Goal: Information Seeking & Learning: Learn about a topic

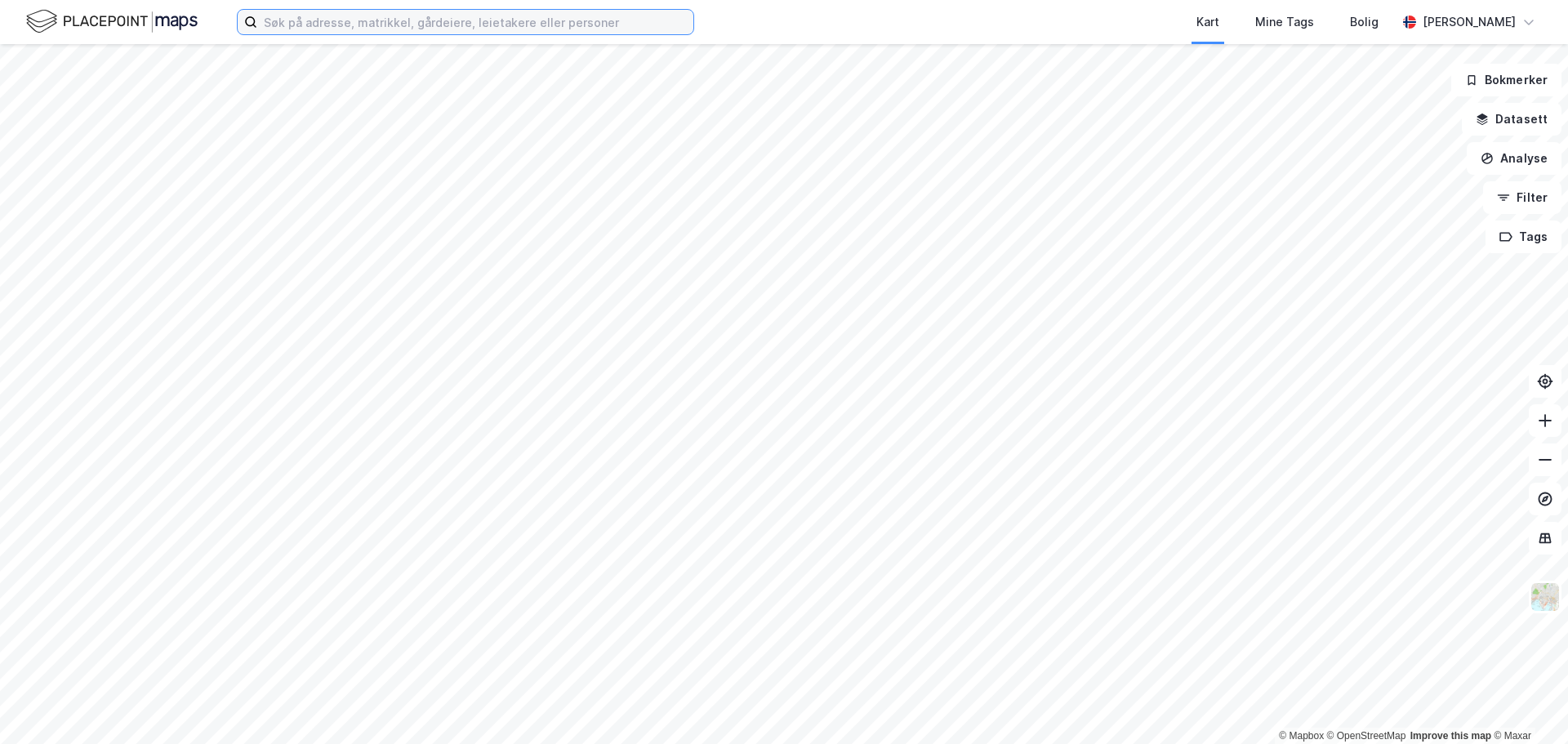
click at [524, 32] on input at bounding box center [475, 22] width 436 height 25
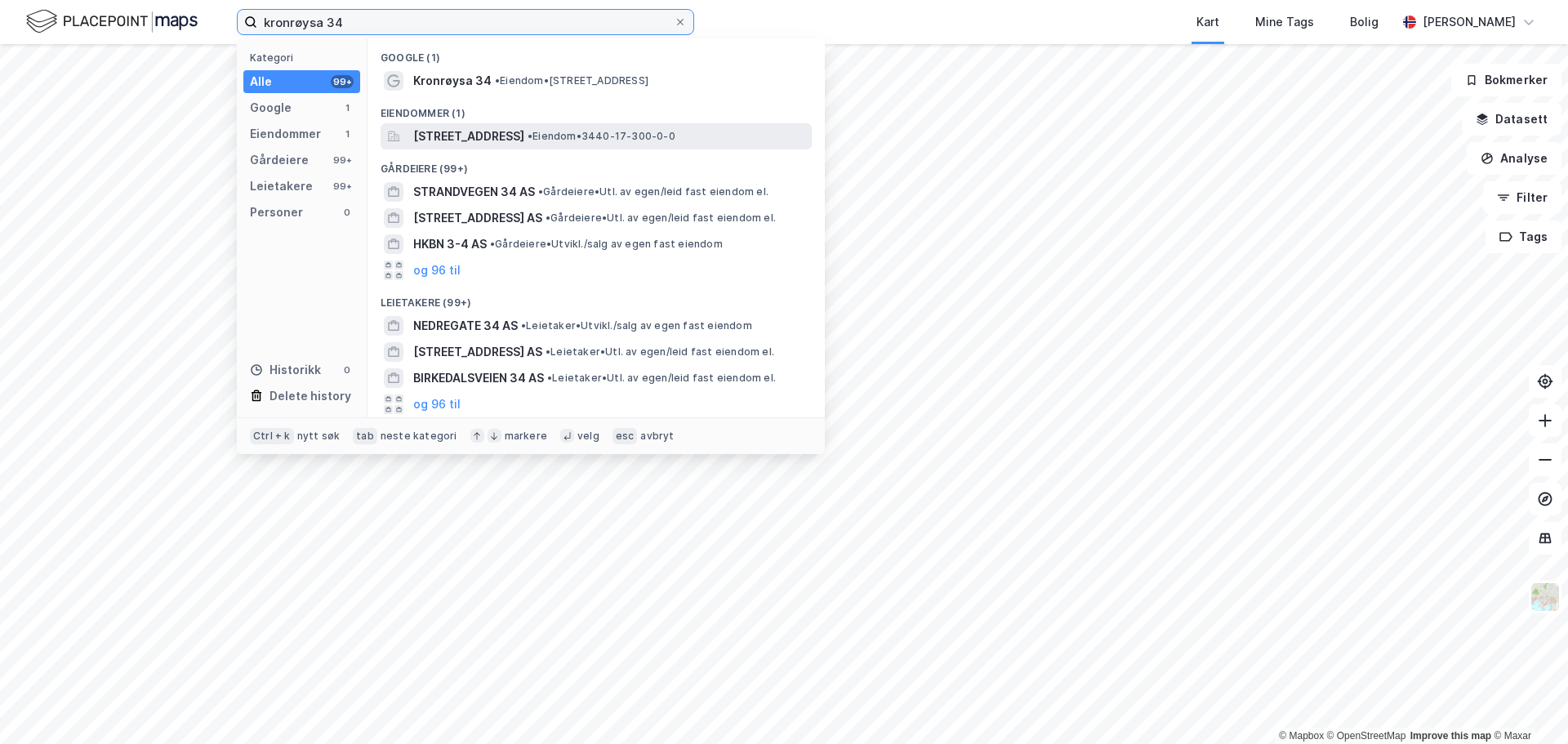
type input "kronrøysa 34"
click at [524, 138] on span "Kronrøysa 34, 2636, ØYER, ØYER" at bounding box center [468, 137] width 111 height 20
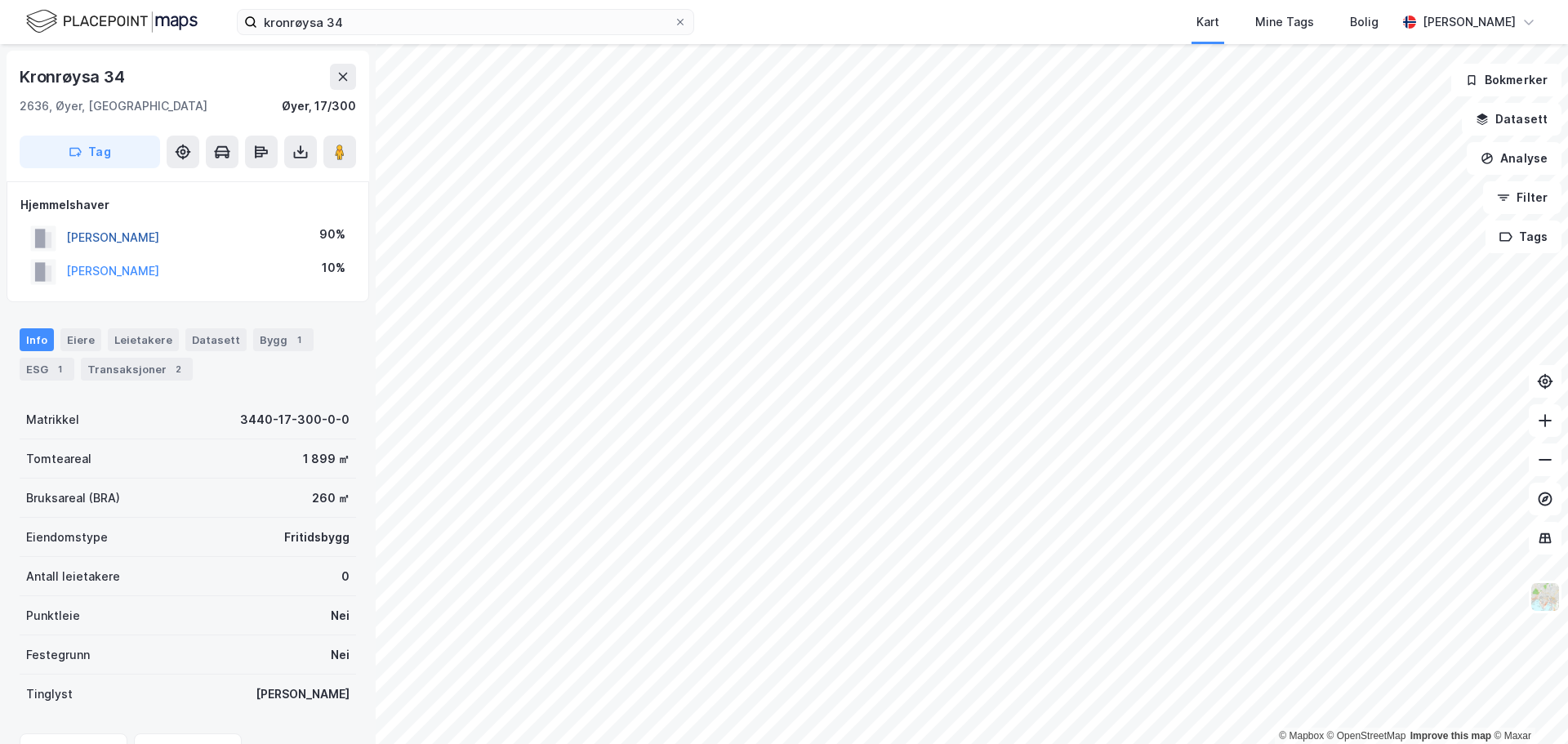
click at [0, 0] on button "EGEBERG MAGNUS" at bounding box center [0, 0] width 0 height 0
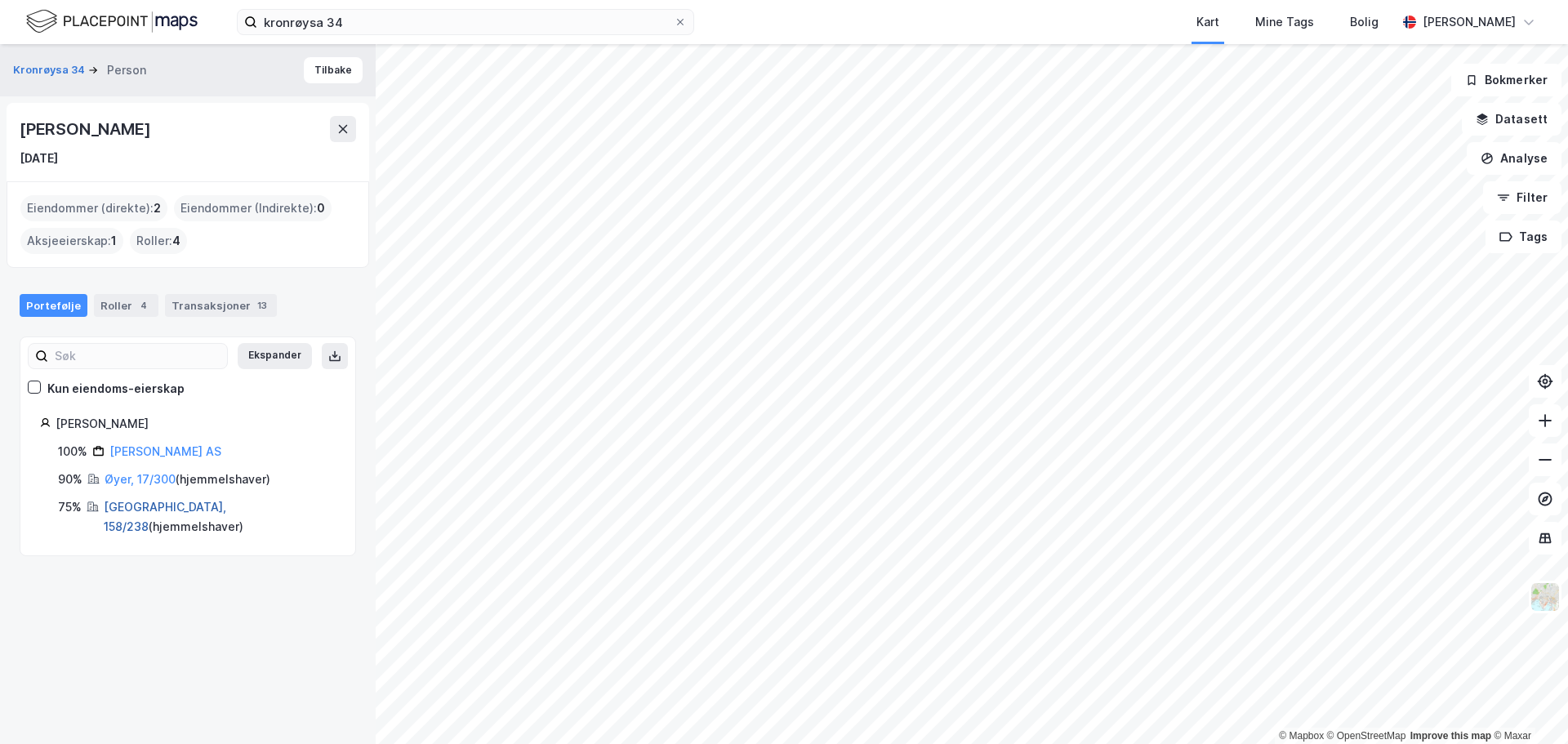
click at [119, 505] on link "Oslo, 158/238" at bounding box center [165, 517] width 123 height 34
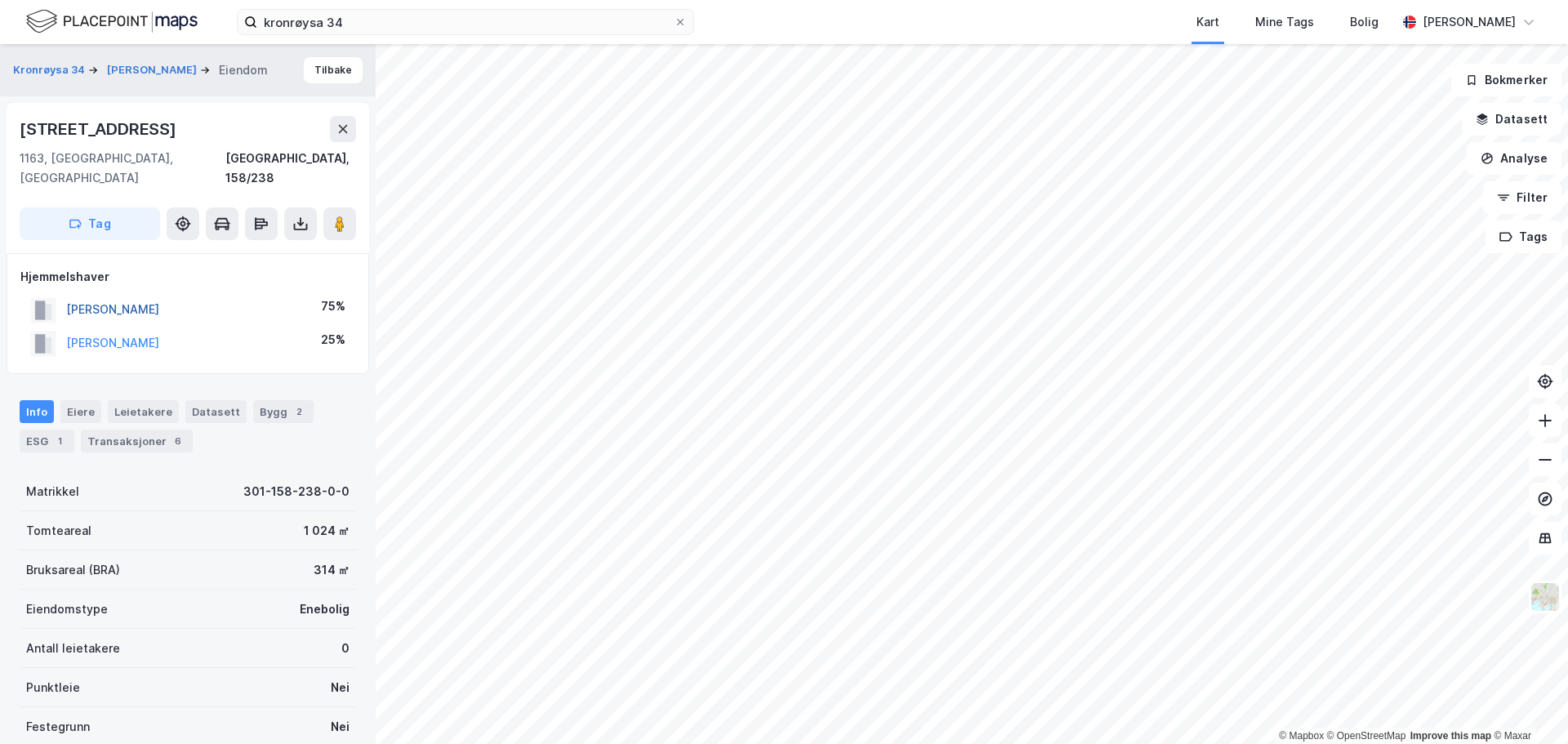
click at [0, 0] on button "EGEBERG MAGNUS" at bounding box center [0, 0] width 0 height 0
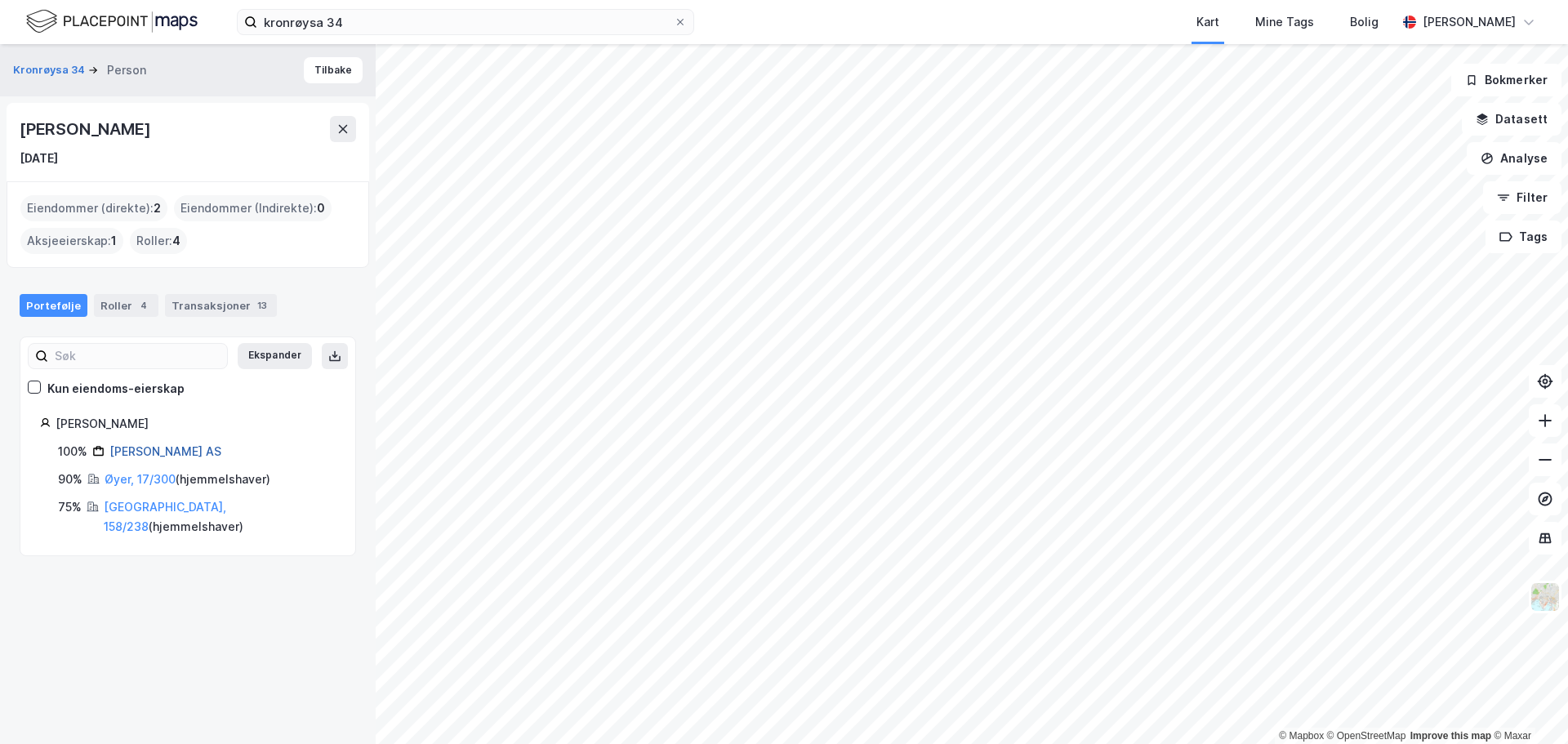
click at [142, 447] on link "Megeb AS" at bounding box center [166, 451] width 112 height 14
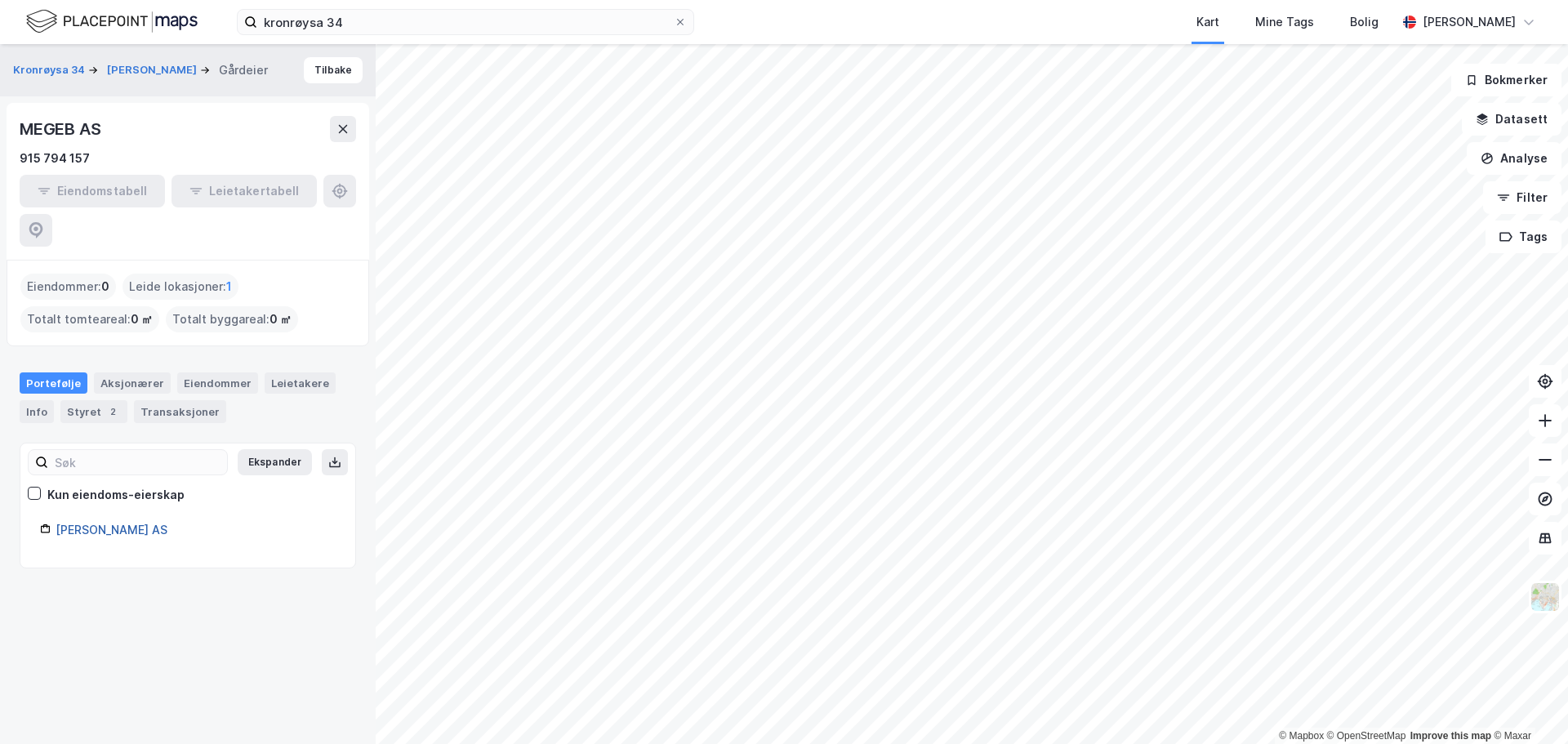
click at [90, 523] on link "Megeb AS" at bounding box center [112, 530] width 112 height 14
click at [89, 523] on link "Megeb AS" at bounding box center [112, 530] width 112 height 14
click at [328, 193] on div "Eiendomstabell Leietakertabell" at bounding box center [188, 211] width 336 height 72
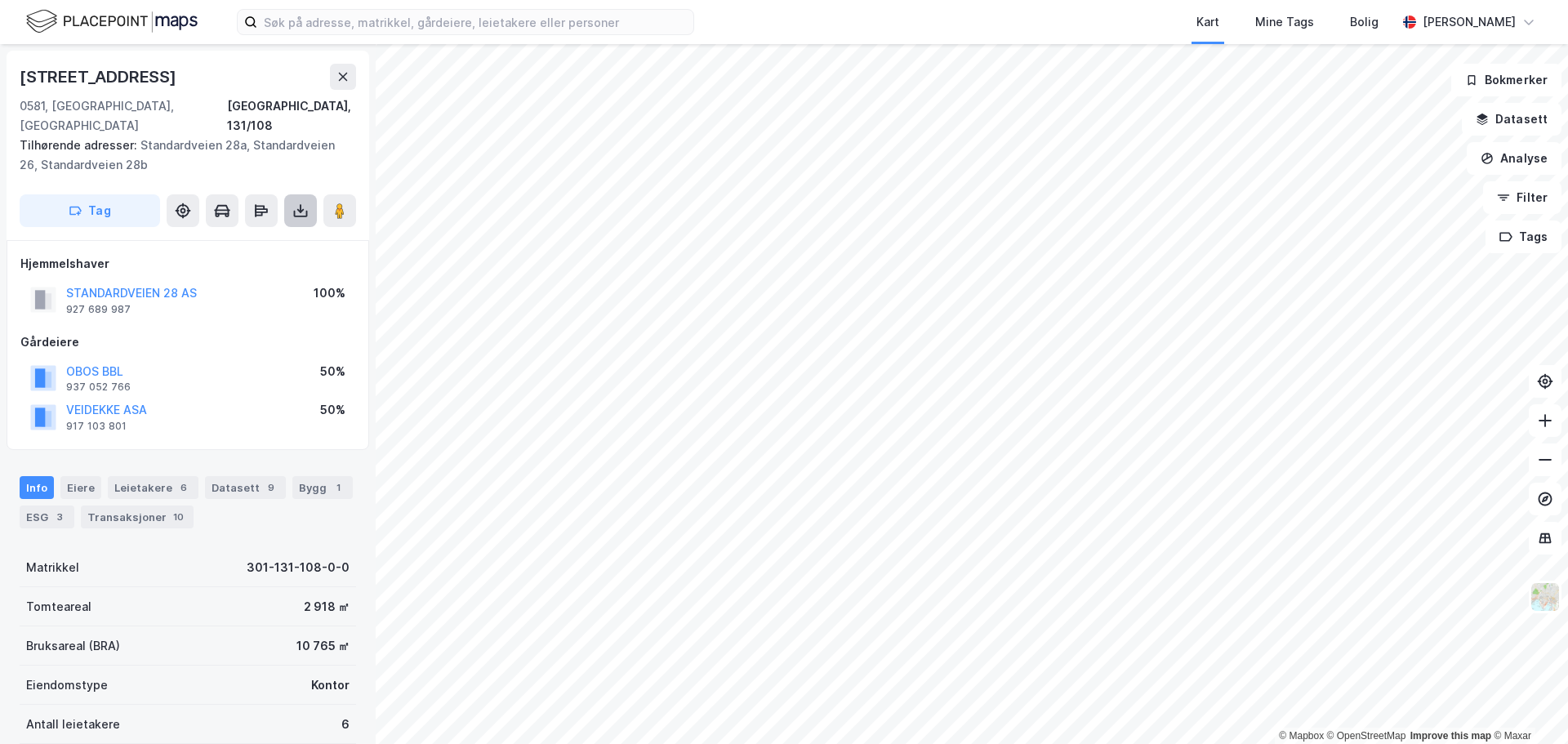
click at [298, 203] on icon at bounding box center [300, 211] width 16 height 16
click at [245, 237] on div "Last ned grunnbok" at bounding box center [220, 243] width 95 height 13
click at [240, 359] on div "OBOS BBL 937 052 766 50%" at bounding box center [187, 377] width 334 height 39
click at [307, 203] on icon at bounding box center [300, 211] width 16 height 16
click at [240, 263] on div "Last ned matrikkelrapport" at bounding box center [240, 269] width 135 height 13
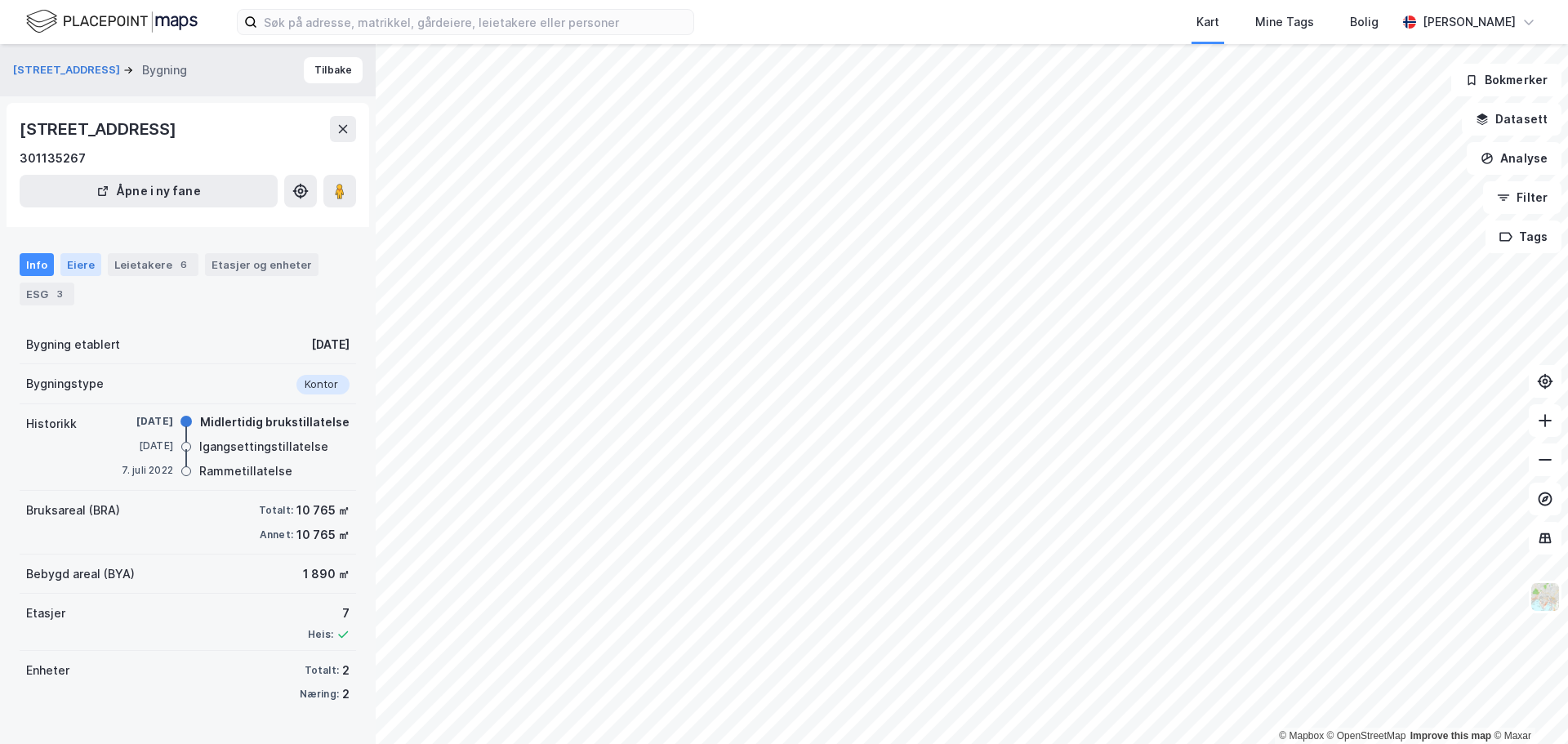
click at [67, 264] on div "Eiere" at bounding box center [81, 265] width 41 height 23
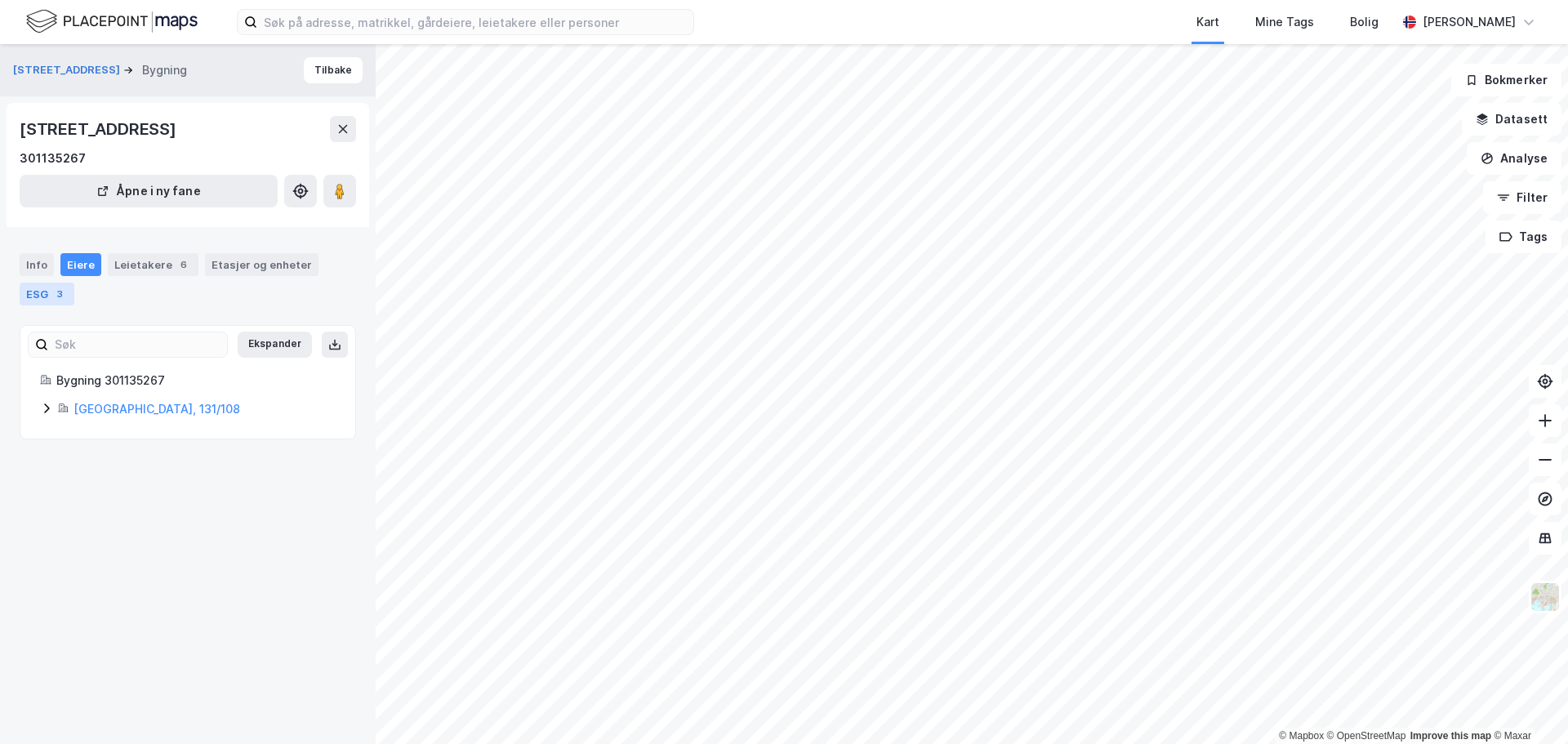
click at [54, 284] on div "ESG 3" at bounding box center [47, 294] width 55 height 23
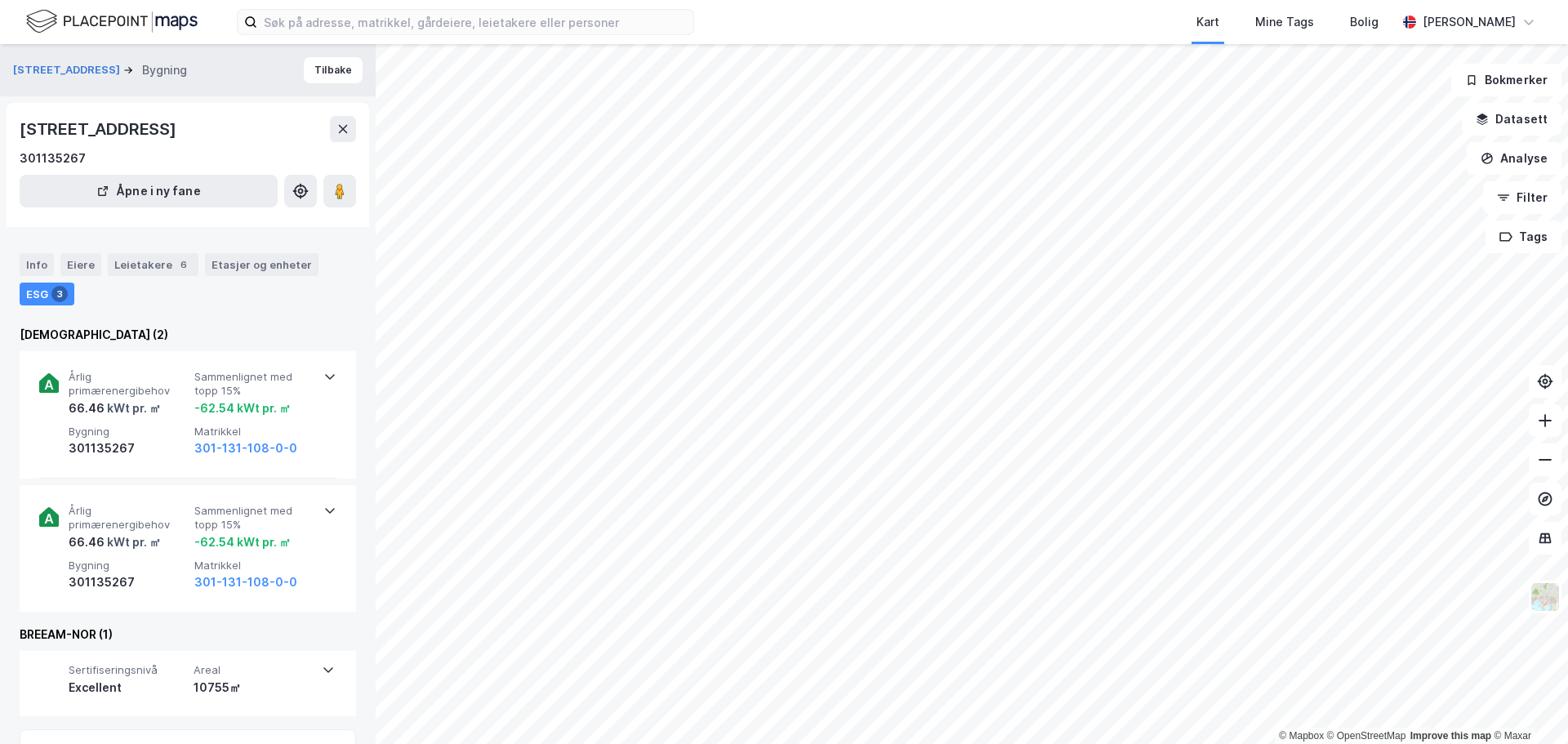
click at [55, 262] on div "Info Eiere Leietakere 6 Etasjer og enheter ESG 3" at bounding box center [188, 280] width 336 height 52
click at [52, 265] on div "Info" at bounding box center [37, 265] width 34 height 23
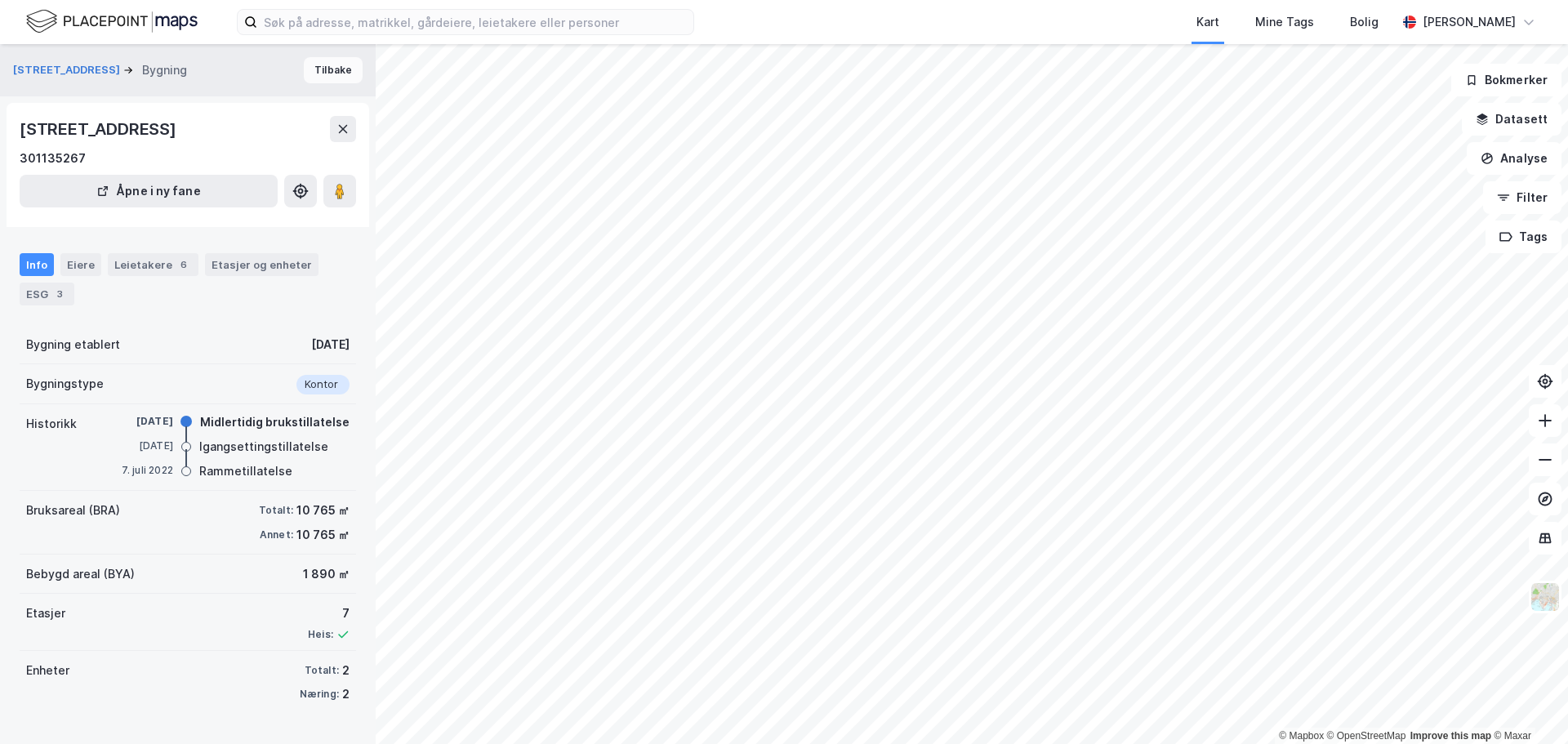
click at [316, 72] on button "Tilbake" at bounding box center [332, 70] width 59 height 26
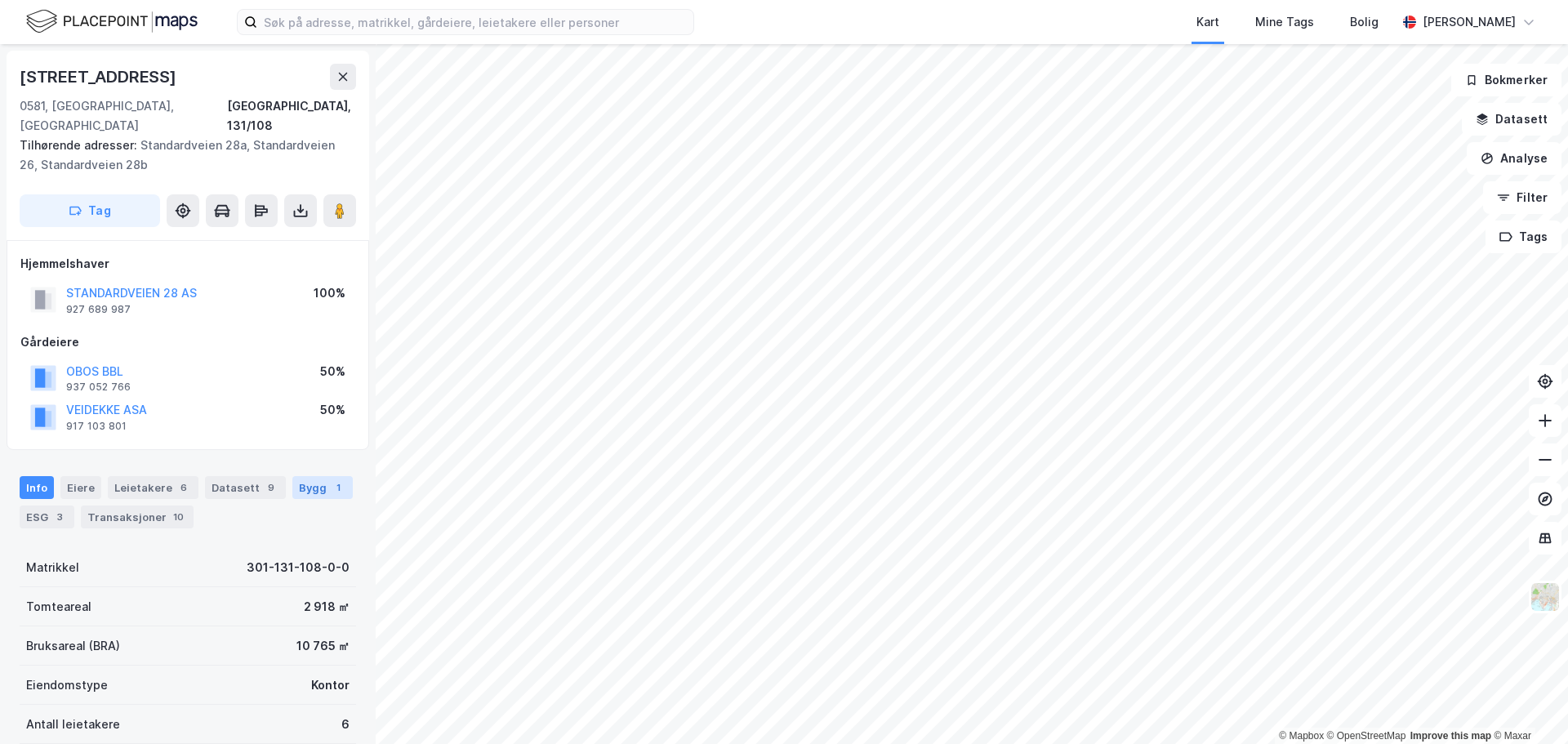
click at [330, 479] on div "1" at bounding box center [338, 487] width 16 height 16
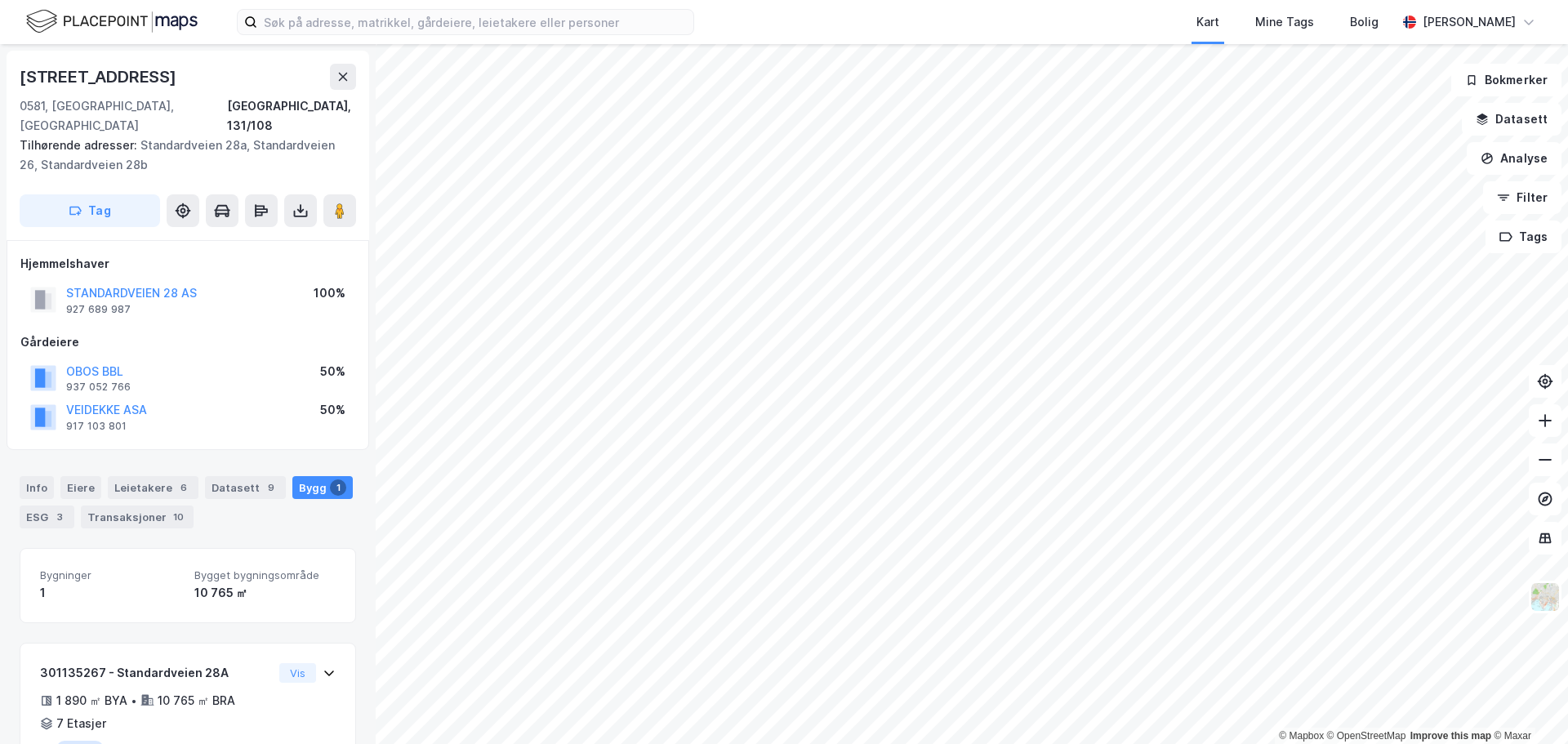
scroll to position [81, 0]
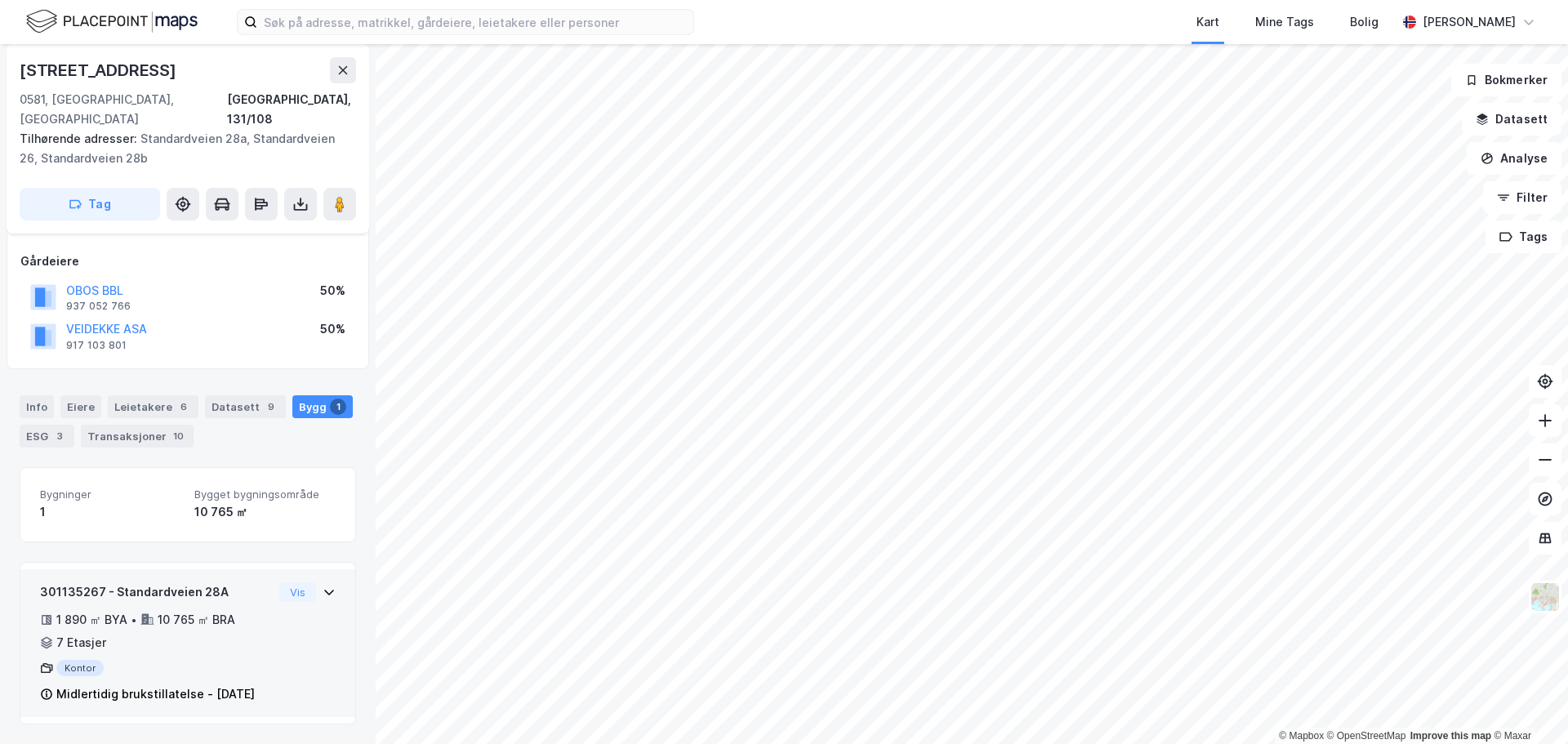
click at [193, 610] on div "10 765 ㎡ BRA" at bounding box center [197, 620] width 78 height 20
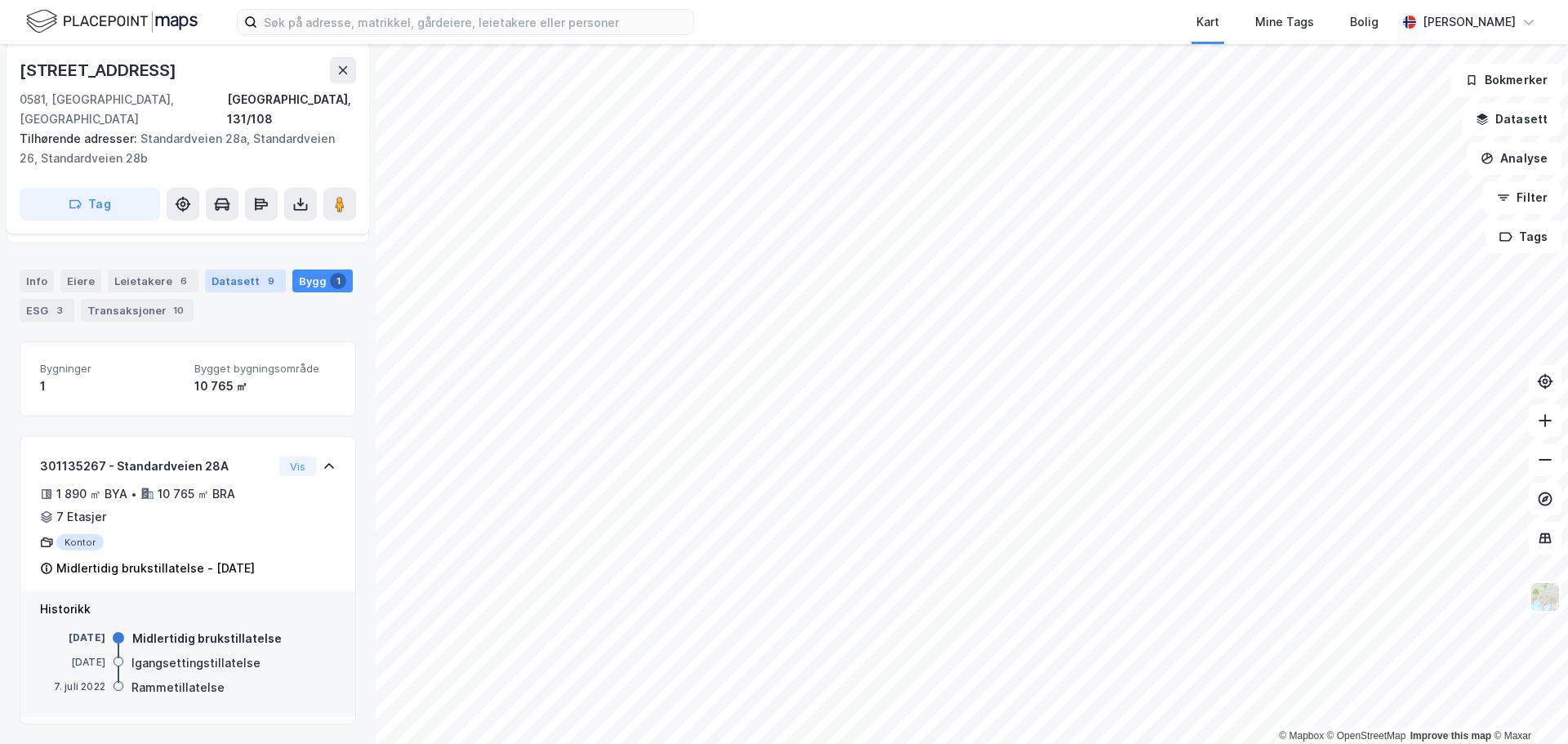
click at [219, 270] on div "Datasett 9" at bounding box center [245, 281] width 81 height 23
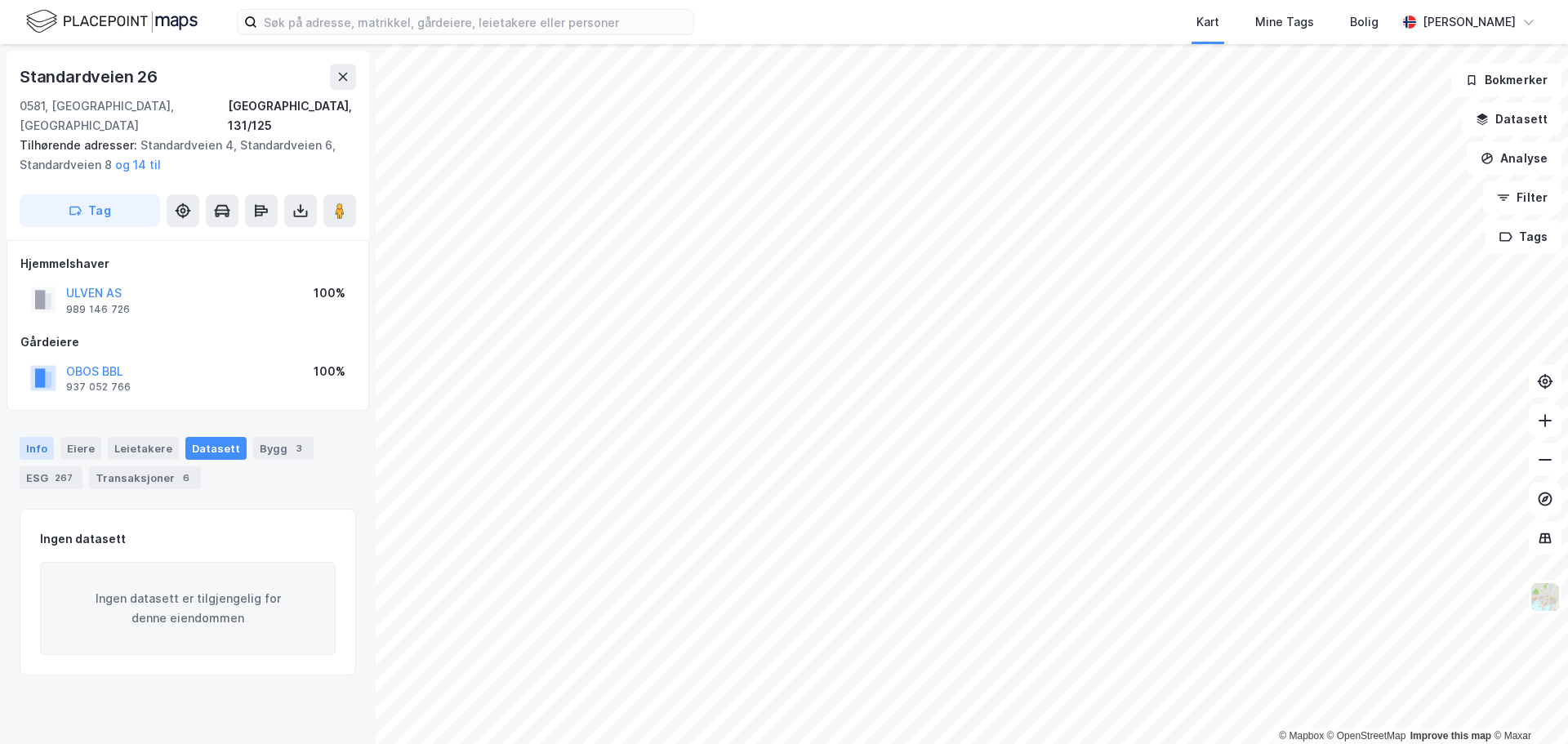
click at [36, 437] on div "Info" at bounding box center [37, 448] width 34 height 23
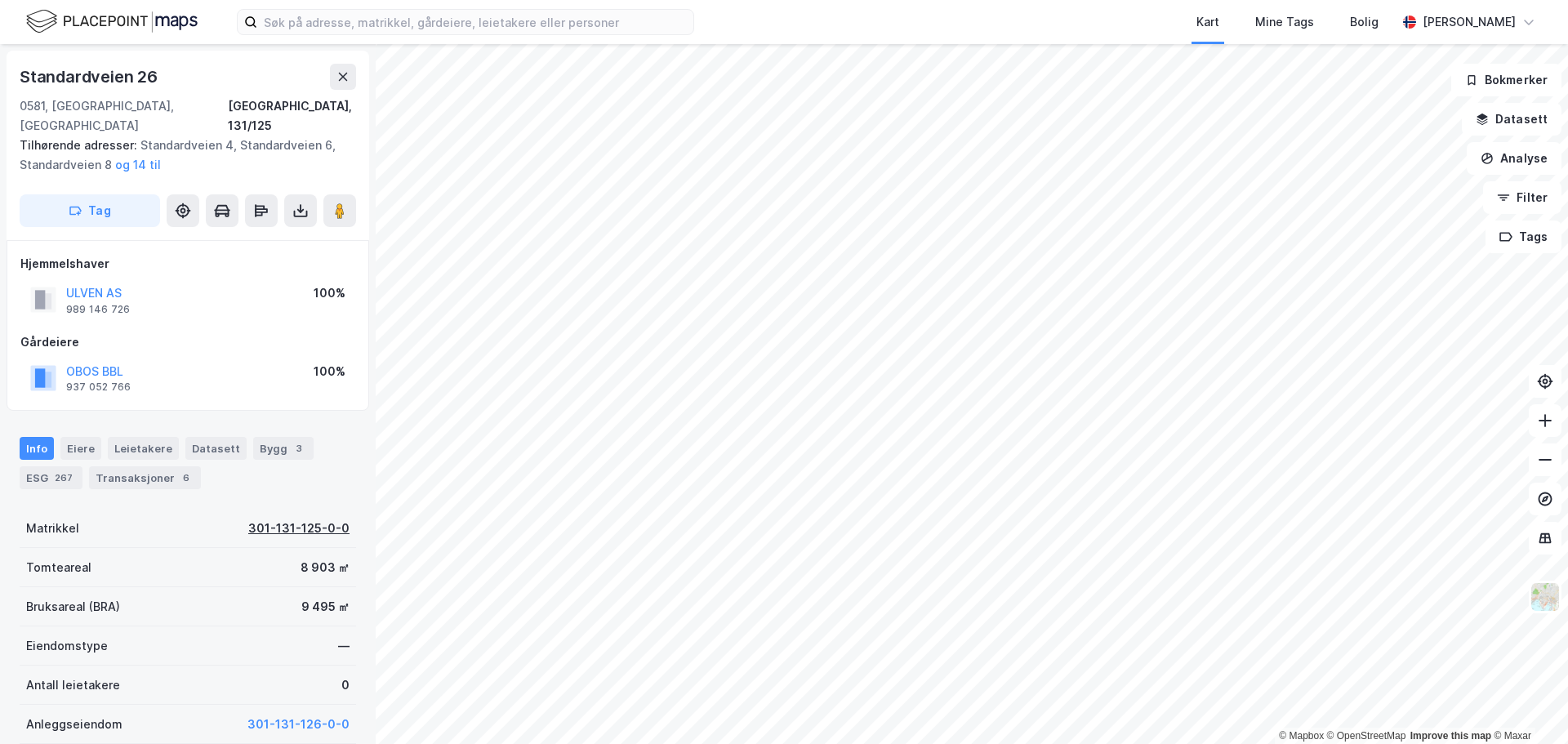
click at [320, 519] on div "301-131-125-0-0" at bounding box center [298, 529] width 101 height 20
